Goal: Use online tool/utility: Utilize a website feature to perform a specific function

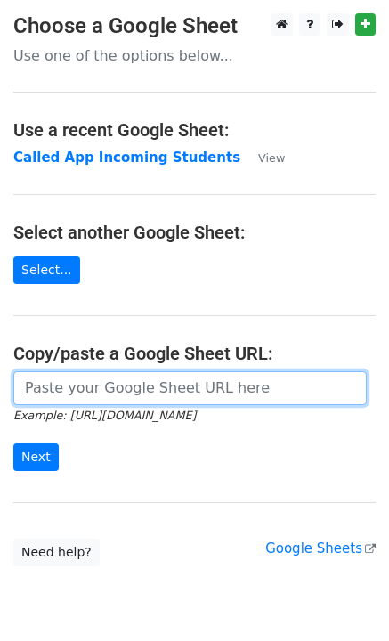
drag, startPoint x: 0, startPoint y: 0, endPoint x: 81, endPoint y: 383, distance: 391.0
click at [81, 383] on input "url" at bounding box center [189, 388] width 353 height 34
paste input "[URL][DOMAIN_NAME]"
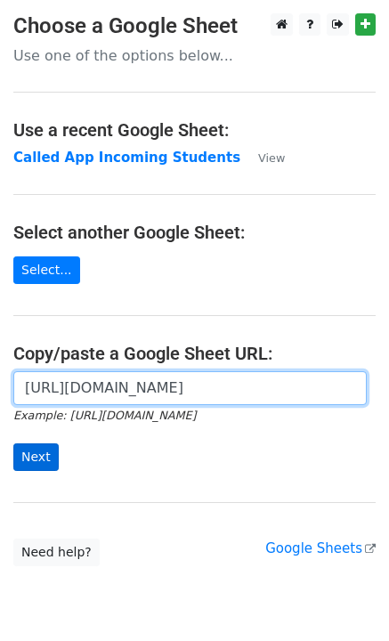
type input "[URL][DOMAIN_NAME]"
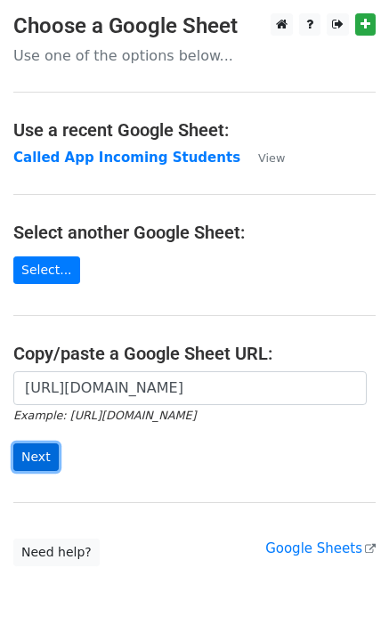
scroll to position [0, 0]
click at [28, 464] on input "Next" at bounding box center [35, 457] width 45 height 28
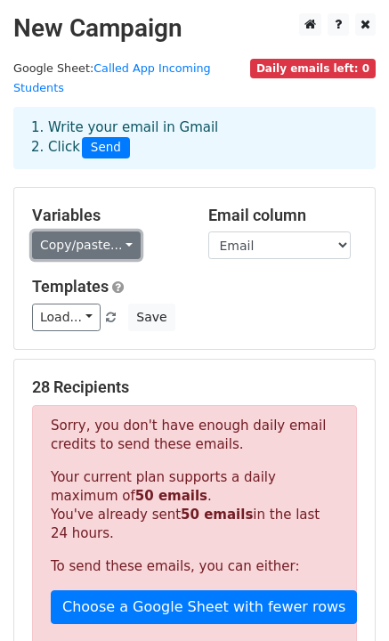
click at [97, 231] on link "Copy/paste..." at bounding box center [86, 245] width 109 height 28
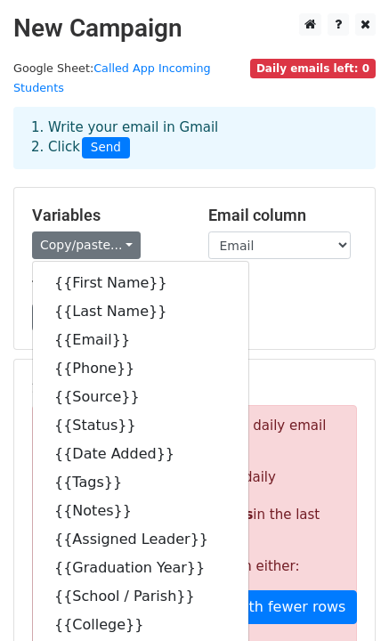
click at [272, 280] on div "Templates Load... No templates saved Save" at bounding box center [194, 304] width 351 height 54
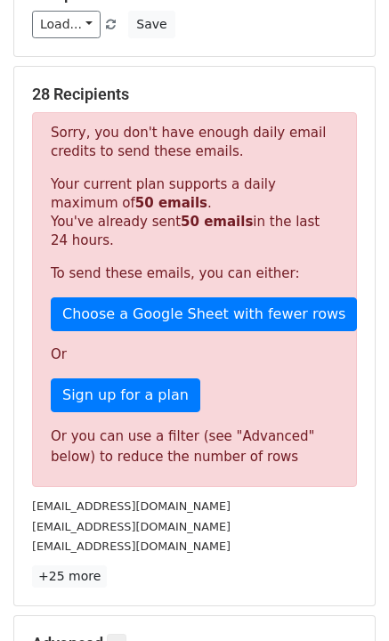
scroll to position [292, 0]
